Goal: Task Accomplishment & Management: Use online tool/utility

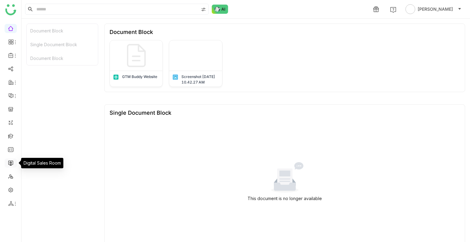
click at [9, 160] on link at bounding box center [11, 162] width 6 height 5
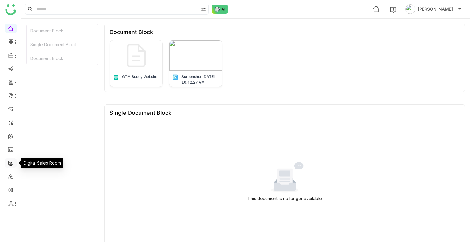
click at [9, 160] on link at bounding box center [11, 162] width 6 height 5
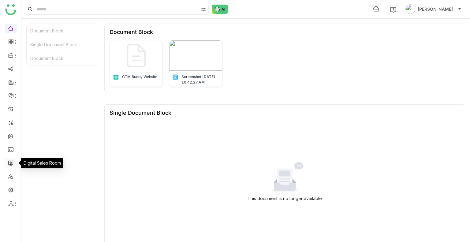
click at [9, 160] on link at bounding box center [11, 162] width 6 height 5
click at [11, 164] on link at bounding box center [11, 162] width 6 height 5
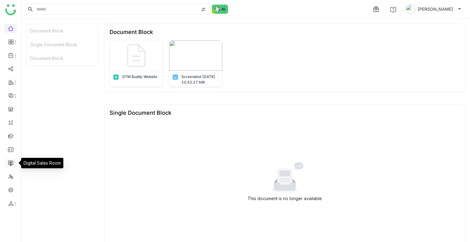
click at [11, 164] on link at bounding box center [11, 162] width 6 height 5
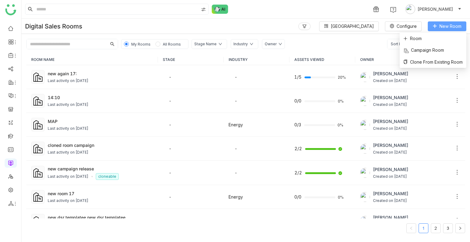
click at [442, 22] on button "New Room" at bounding box center [447, 26] width 39 height 10
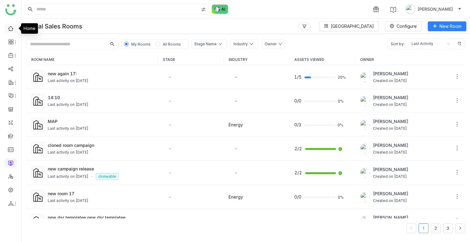
click at [11, 25] on link at bounding box center [11, 27] width 6 height 5
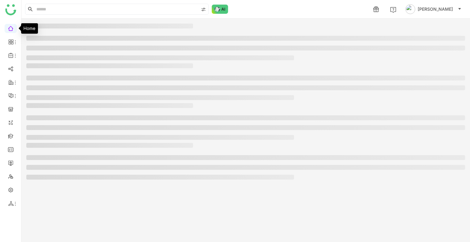
click at [11, 25] on link at bounding box center [11, 27] width 6 height 5
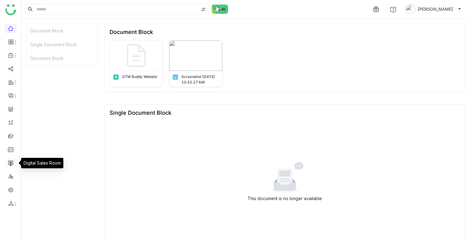
click at [10, 161] on link at bounding box center [11, 162] width 6 height 5
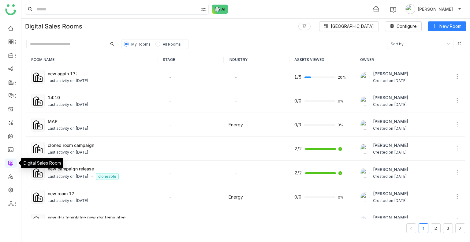
click at [10, 161] on link at bounding box center [11, 162] width 6 height 5
